Goal: Task Accomplishment & Management: Manage account settings

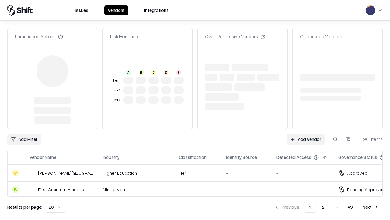
click at [306, 134] on link "Add Vendor" at bounding box center [306, 139] width 38 height 11
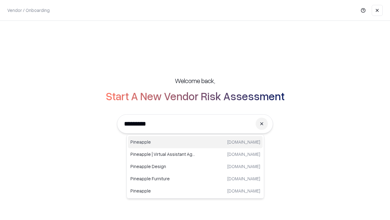
click at [195, 142] on div "Pineapple [DOMAIN_NAME]" at bounding box center [195, 142] width 135 height 12
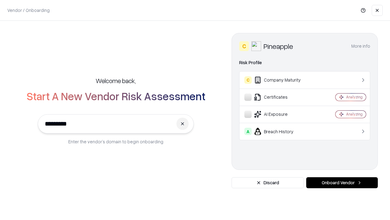
type input "*********"
click at [342, 182] on button "Onboard Vendor" at bounding box center [343, 182] width 72 height 11
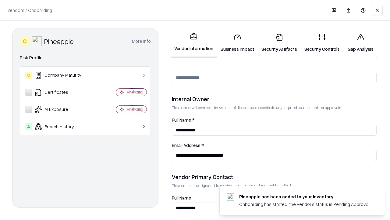
scroll to position [316, 0]
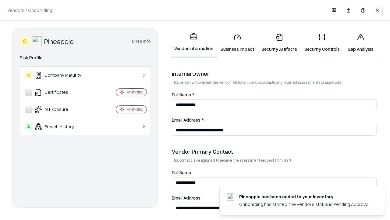
click at [238, 43] on link "Business Impact" at bounding box center [237, 43] width 41 height 28
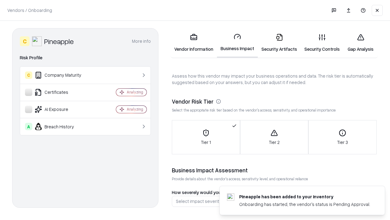
click at [279, 43] on link "Security Artifacts" at bounding box center [279, 43] width 43 height 28
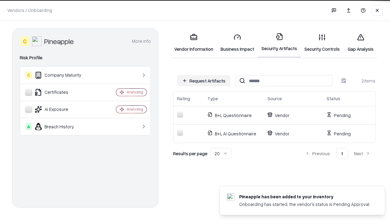
click at [204, 81] on button "Request Artifacts" at bounding box center [204, 80] width 53 height 11
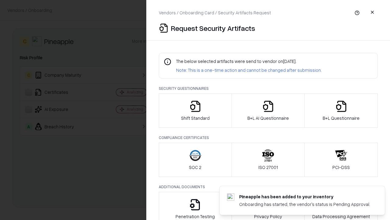
click at [195, 110] on icon "button" at bounding box center [195, 106] width 12 height 12
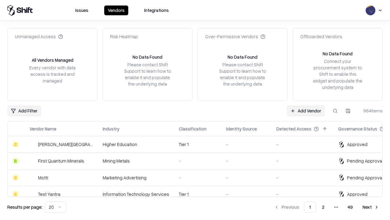
click at [306, 110] on link "Add Vendor" at bounding box center [306, 110] width 38 height 11
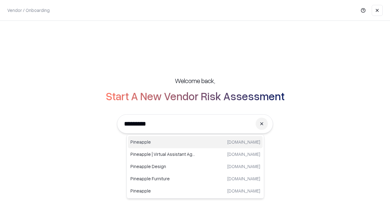
click at [195, 142] on div "Pineapple [DOMAIN_NAME]" at bounding box center [195, 142] width 135 height 12
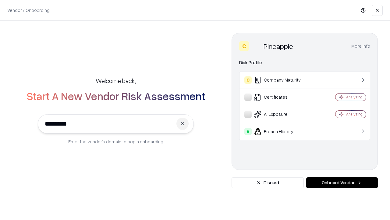
type input "*********"
click at [342, 182] on button "Onboard Vendor" at bounding box center [343, 182] width 72 height 11
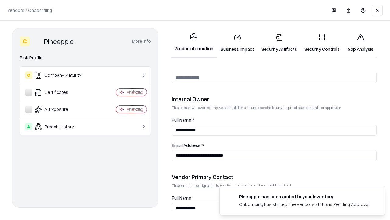
scroll to position [316, 0]
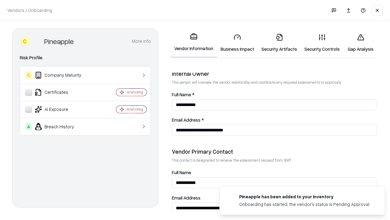
click at [361, 43] on link "Gap Analysis" at bounding box center [361, 43] width 34 height 28
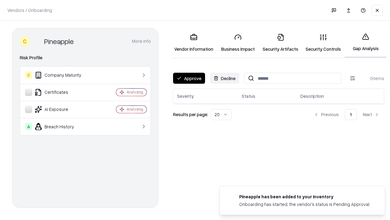
click at [189, 78] on button "Approve" at bounding box center [189, 78] width 32 height 11
